Goal: Find specific page/section: Find specific page/section

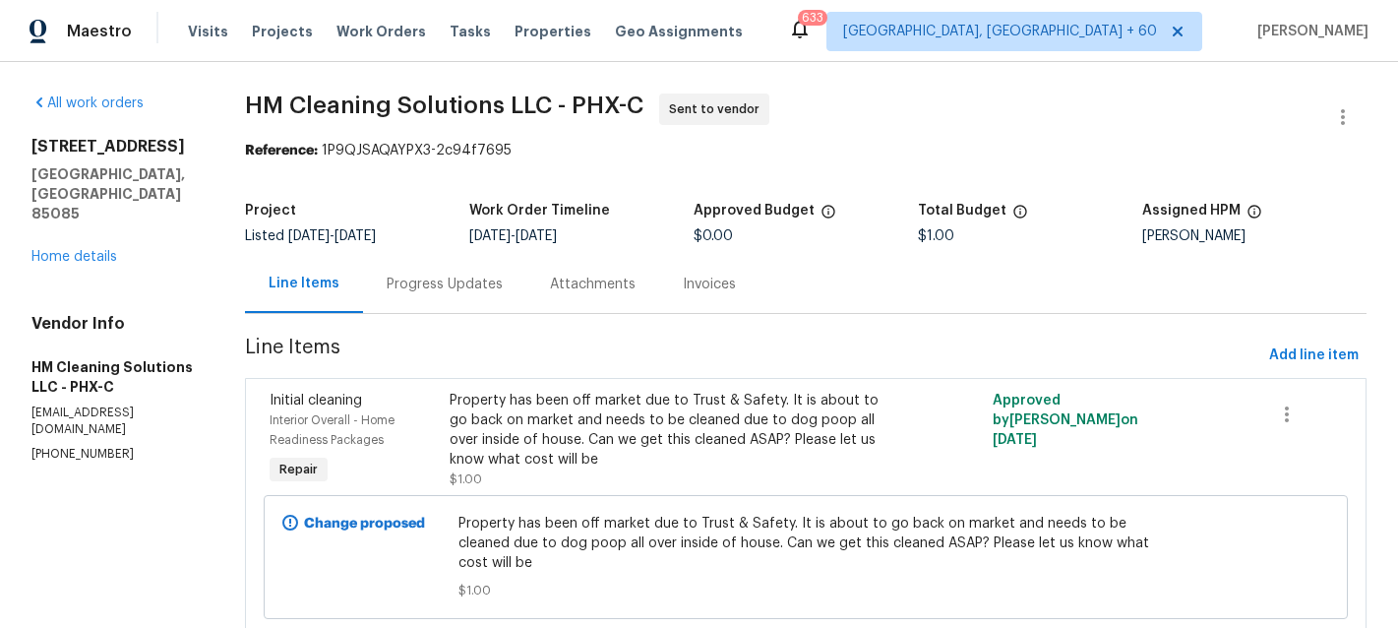
click at [84, 225] on div "[STREET_ADDRESS][PERSON_NAME] Home details" at bounding box center [114, 202] width 166 height 130
click at [379, 34] on span "Work Orders" at bounding box center [382, 32] width 90 height 20
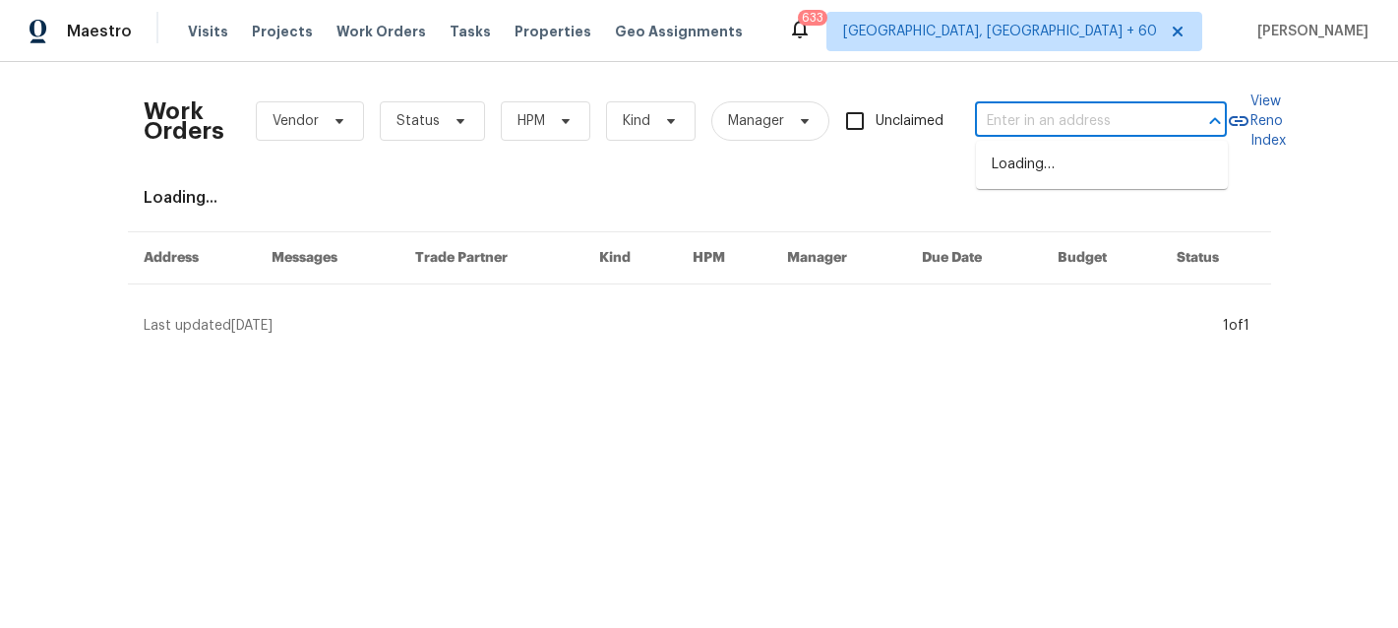
click at [1129, 121] on input "text" at bounding box center [1073, 121] width 197 height 31
paste input "[STREET_ADDRESS]"
type input "[STREET_ADDRESS]"
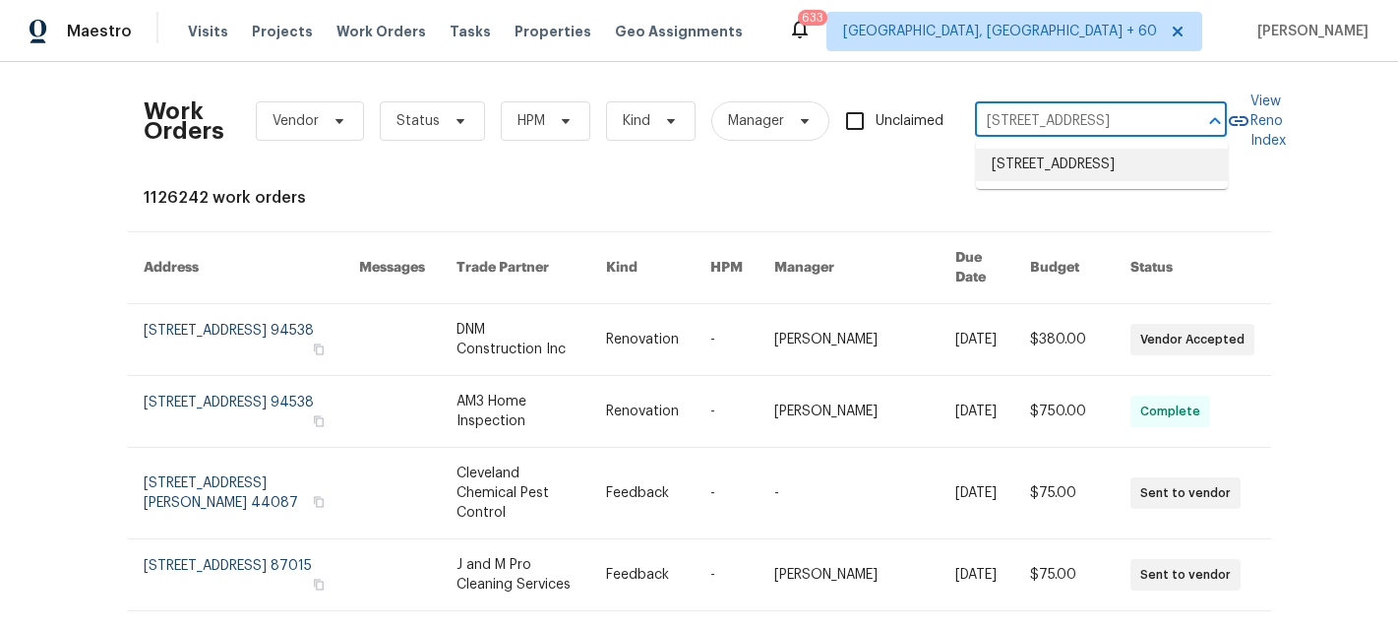
click at [1058, 174] on li "[STREET_ADDRESS]" at bounding box center [1102, 165] width 252 height 32
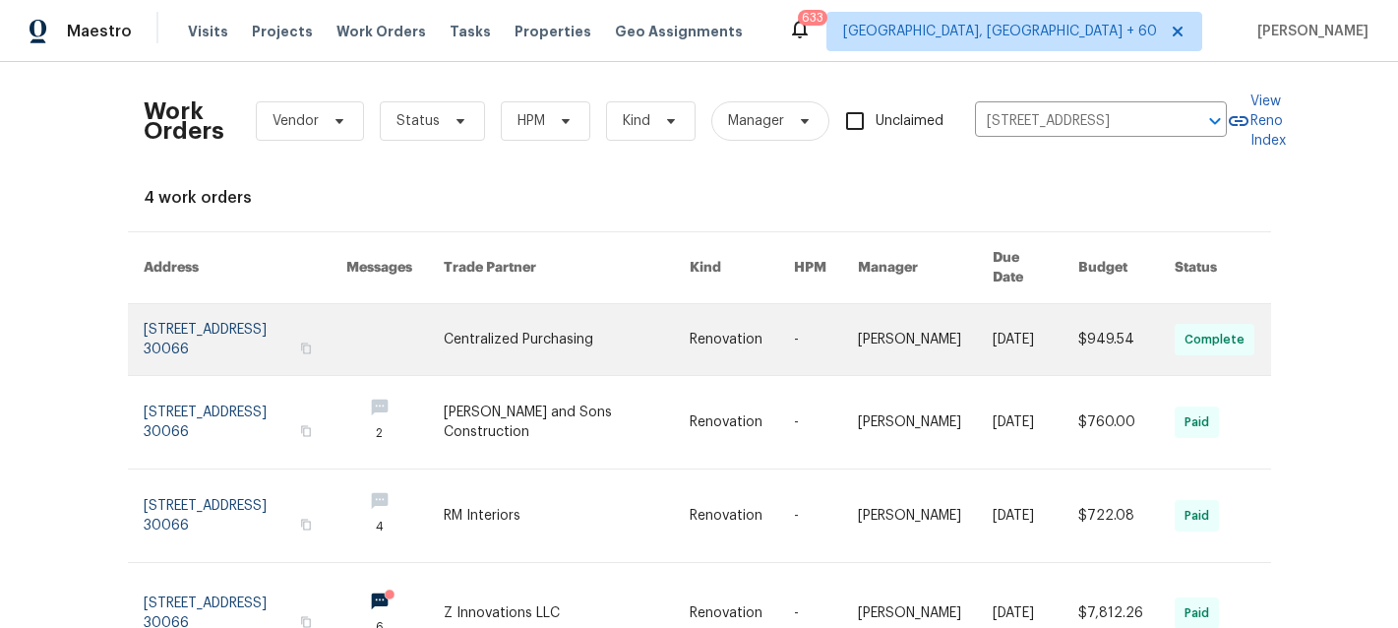
click at [679, 332] on link at bounding box center [567, 339] width 246 height 71
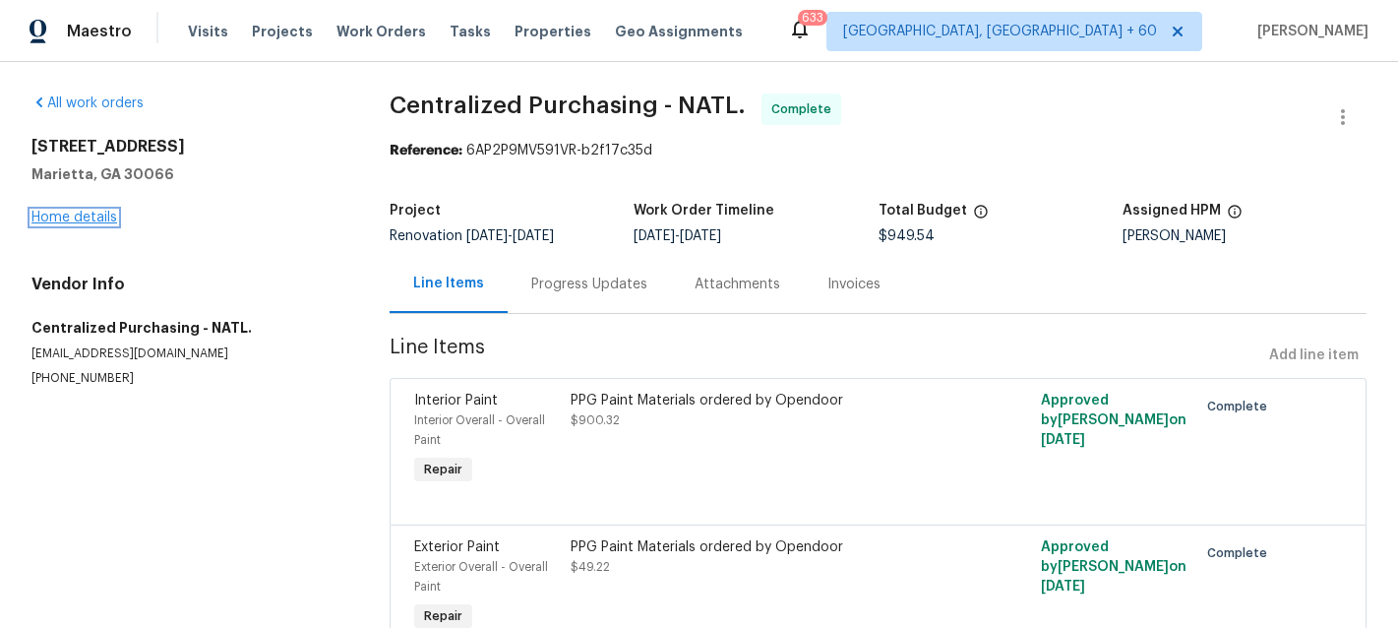
click at [64, 216] on link "Home details" at bounding box center [74, 218] width 86 height 14
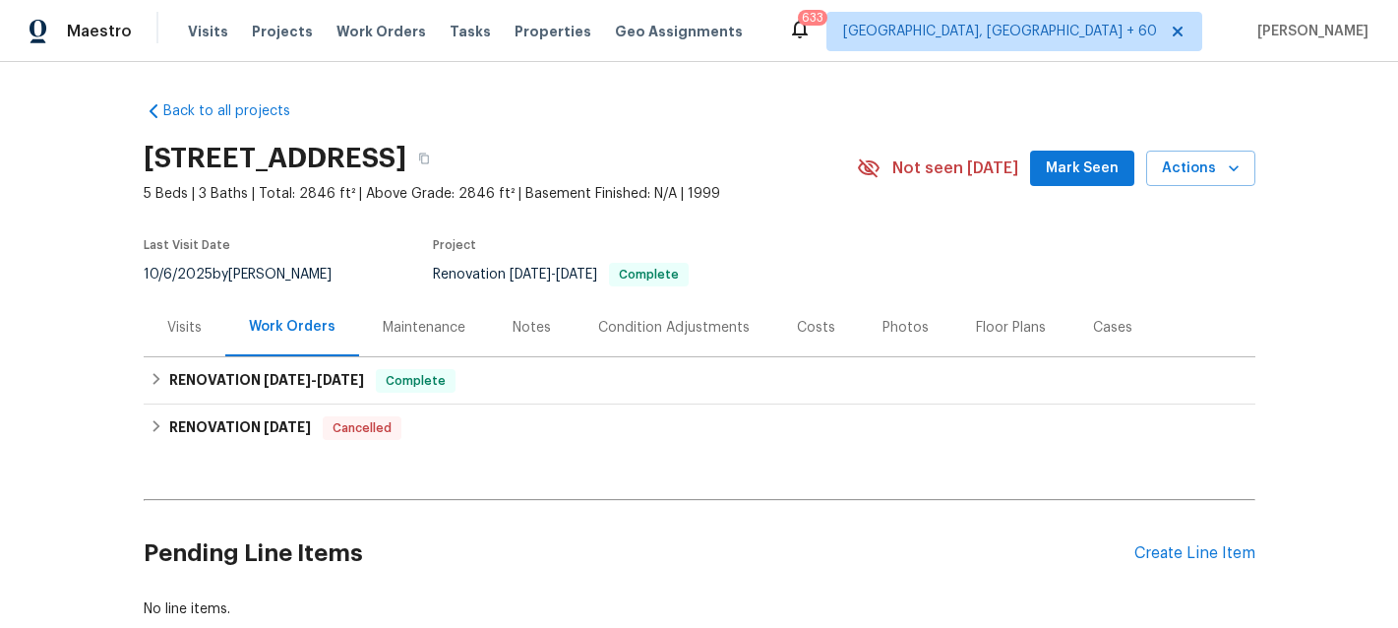
click at [177, 321] on div "Visits" at bounding box center [184, 328] width 34 height 20
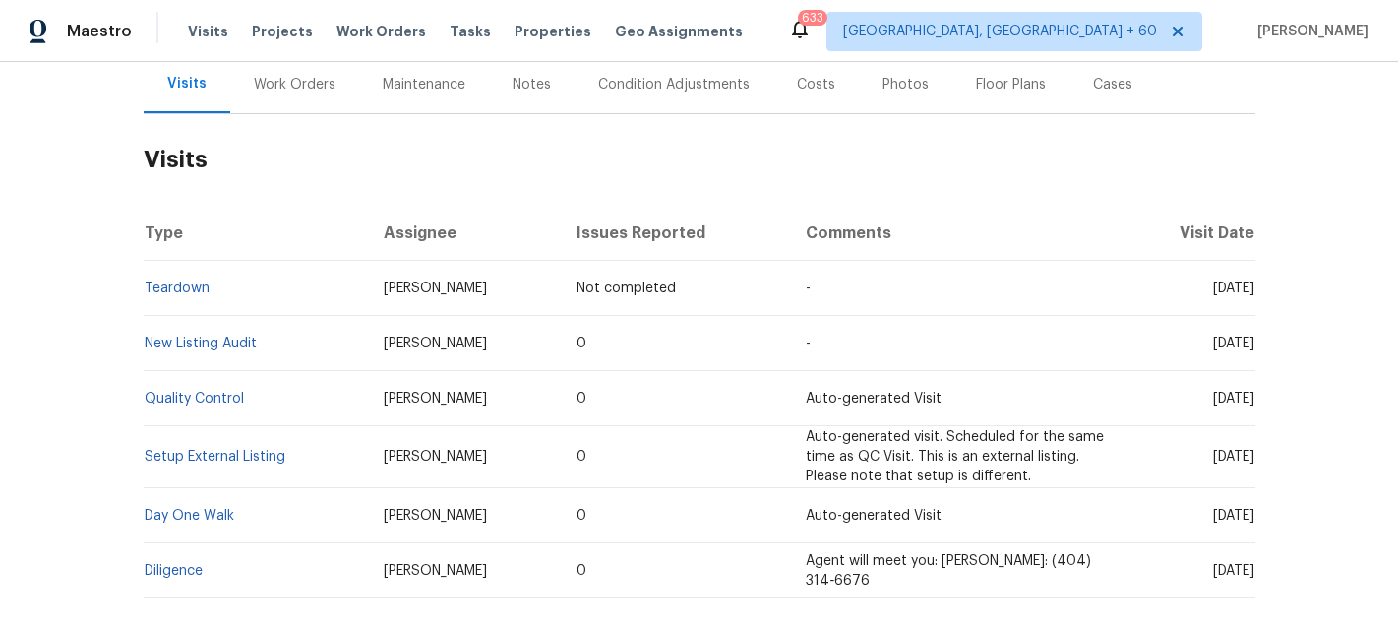
scroll to position [242, 0]
click at [377, 30] on span "Work Orders" at bounding box center [382, 32] width 90 height 20
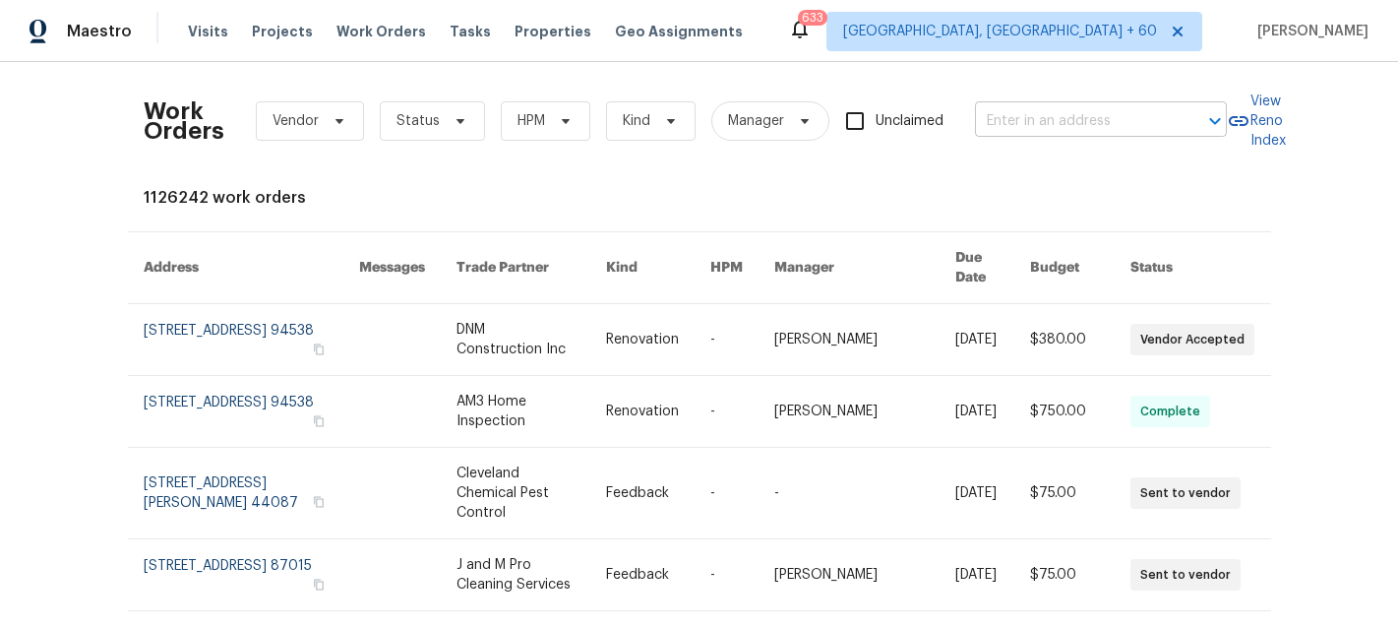
click at [1043, 120] on input "text" at bounding box center [1073, 121] width 197 height 31
paste input "[STREET_ADDRESS][US_STATE]"
type input "[STREET_ADDRESS][US_STATE]"
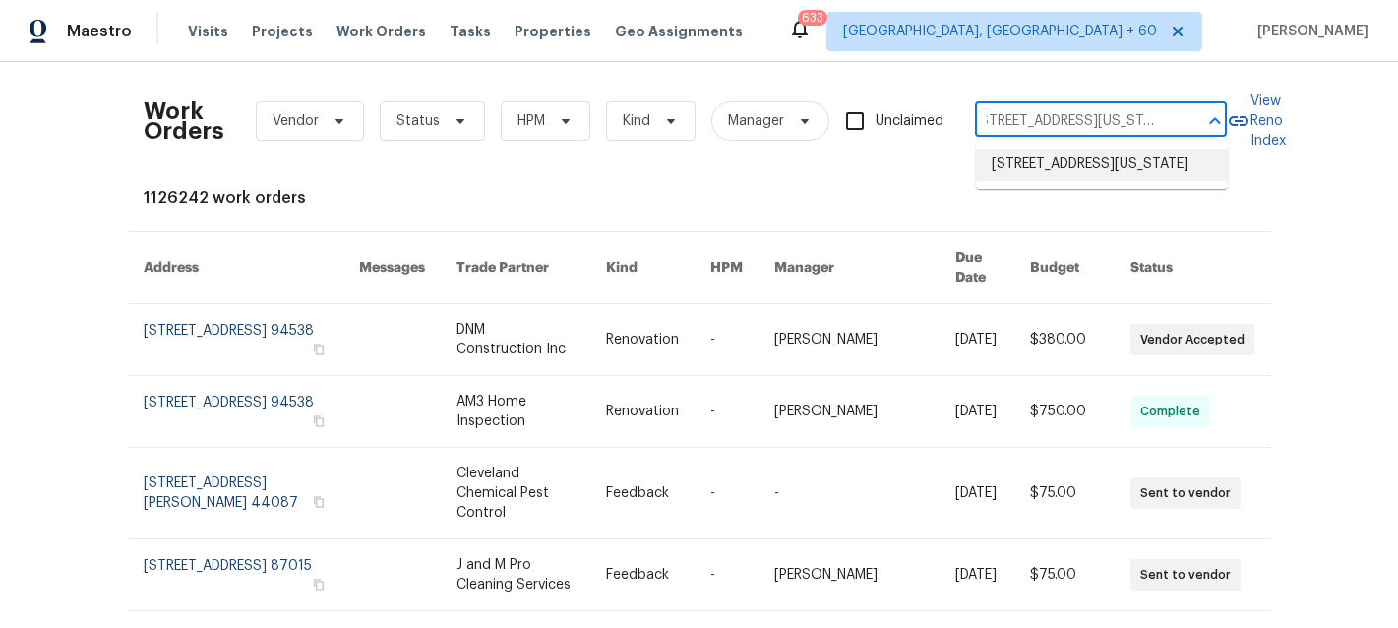
click at [1080, 165] on li "[STREET_ADDRESS][US_STATE]" at bounding box center [1102, 165] width 252 height 32
